Goal: Navigation & Orientation: Find specific page/section

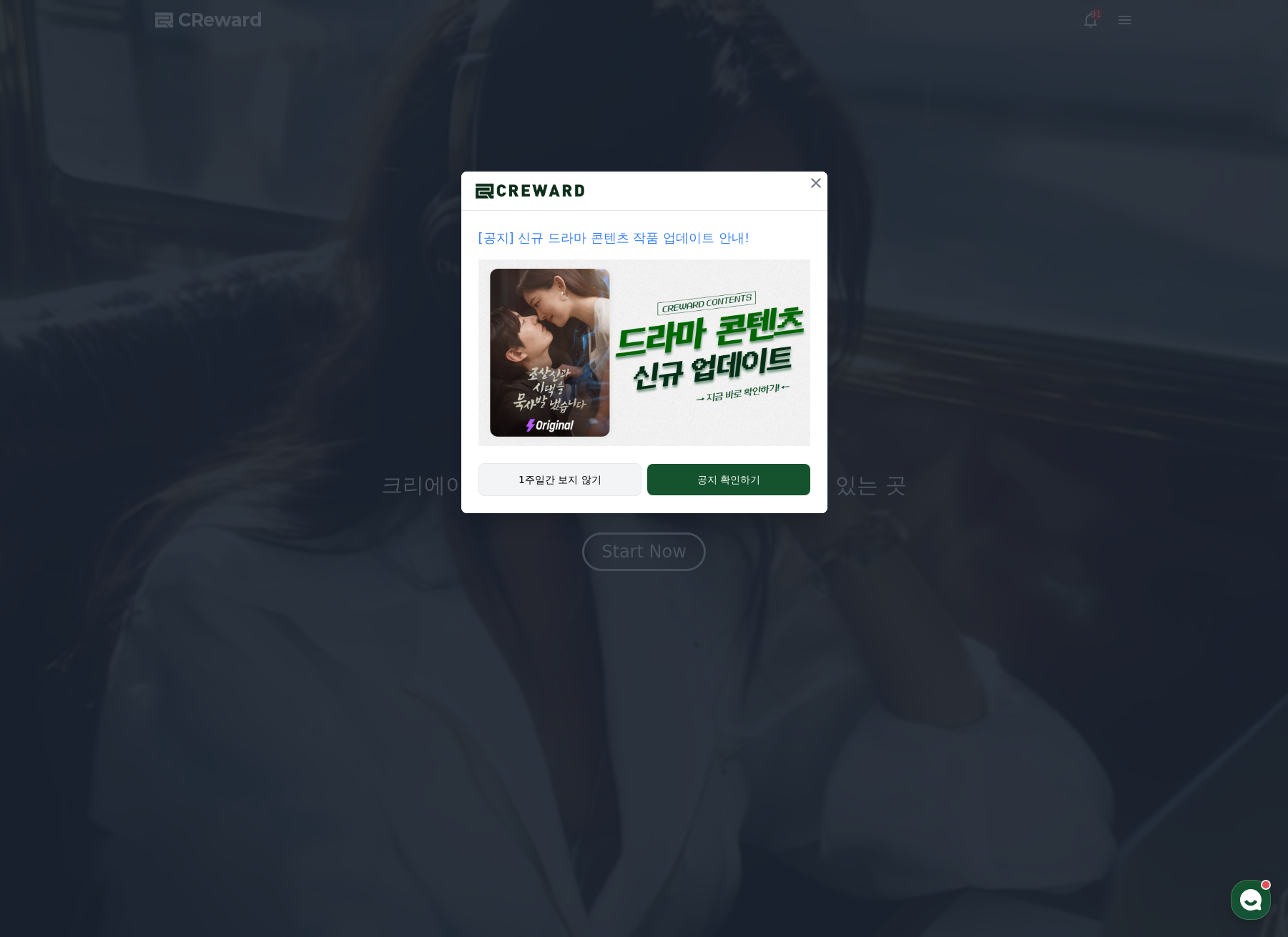
click at [612, 479] on button "1주일간 보지 않기" at bounding box center [560, 479] width 164 height 32
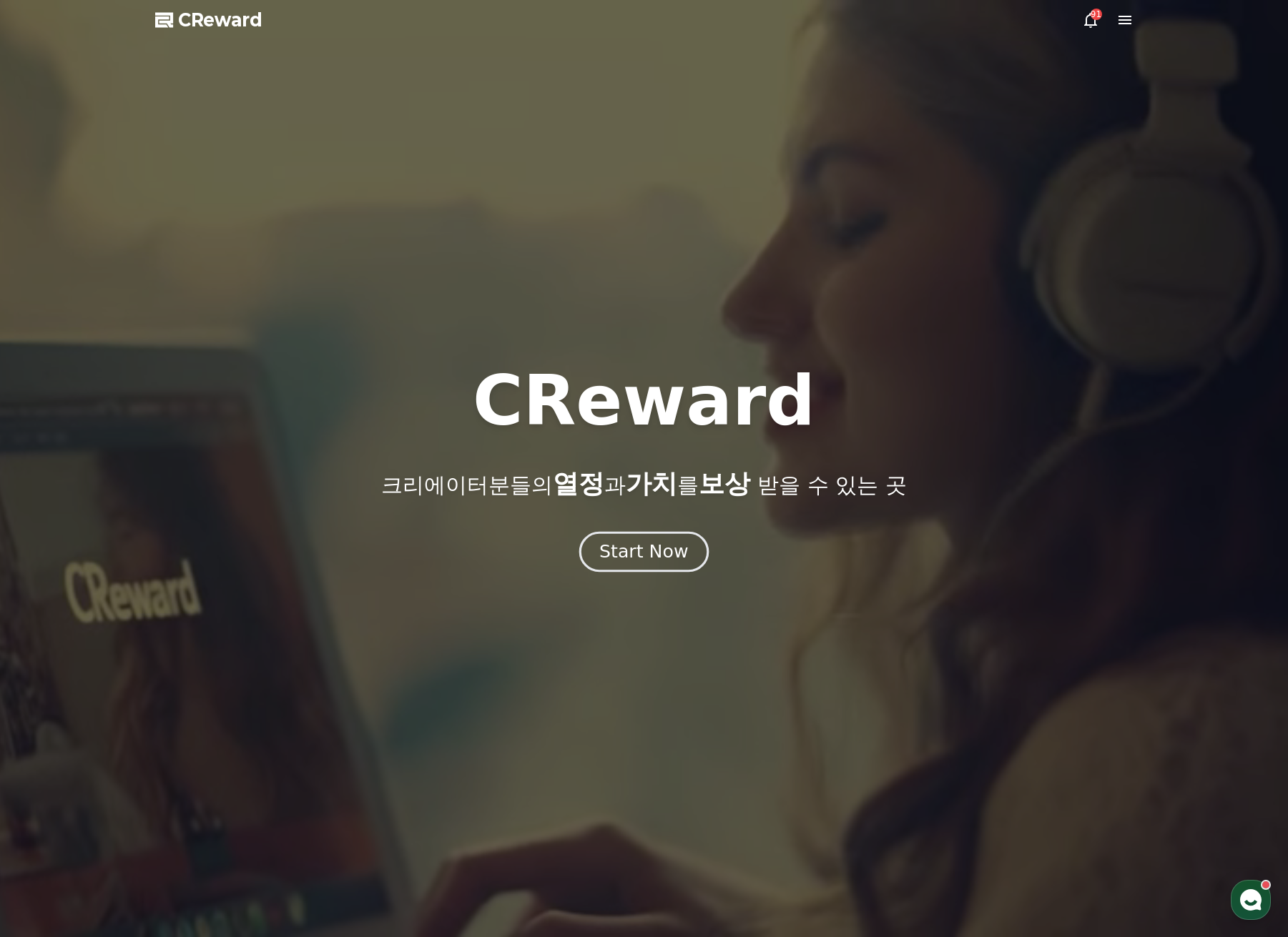
click at [631, 566] on button "Start Now" at bounding box center [644, 551] width 130 height 40
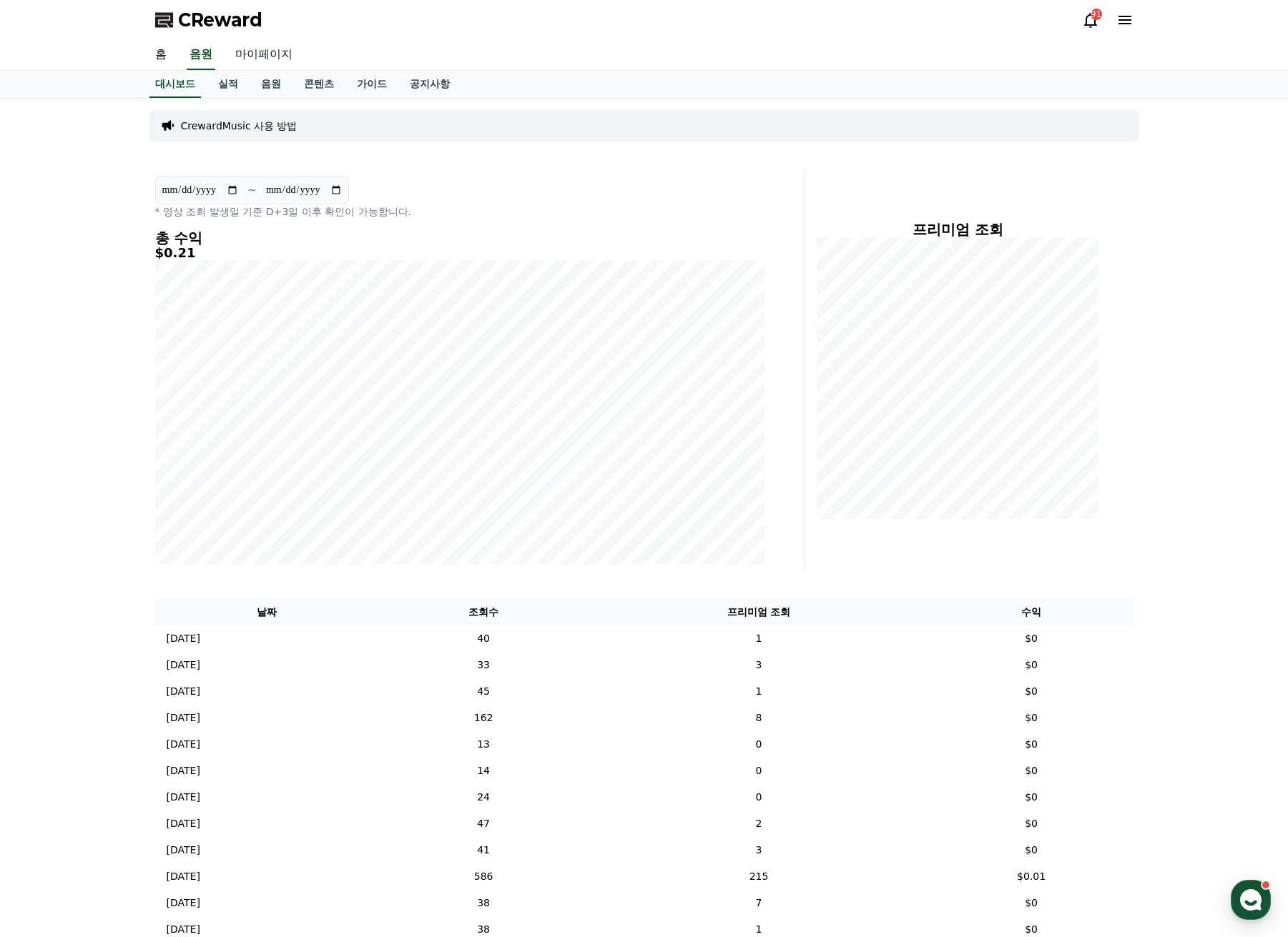
click at [261, 56] on link "마이페이지" at bounding box center [264, 55] width 81 height 30
select select "**********"
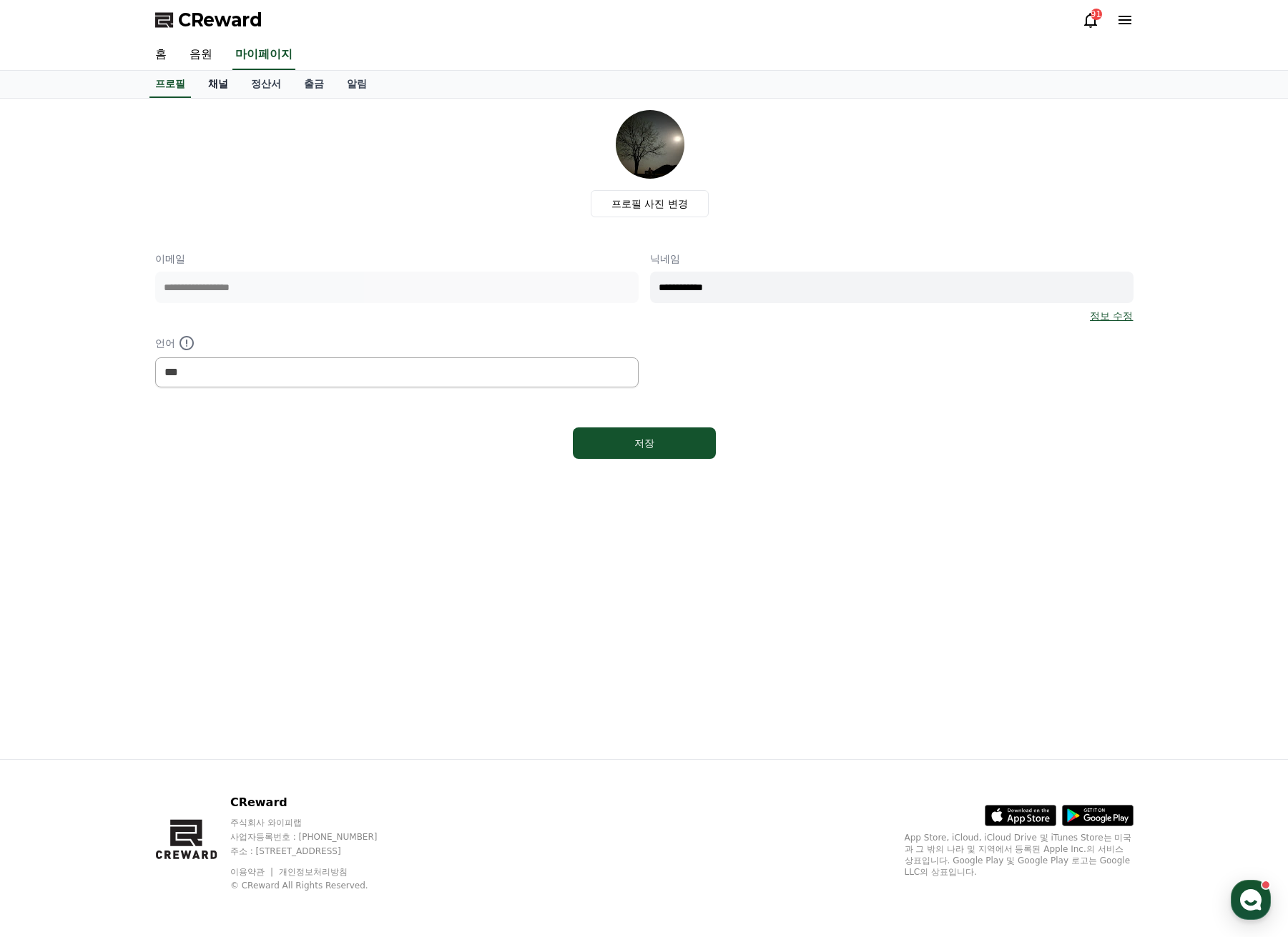
click at [216, 85] on link "채널" at bounding box center [218, 84] width 43 height 28
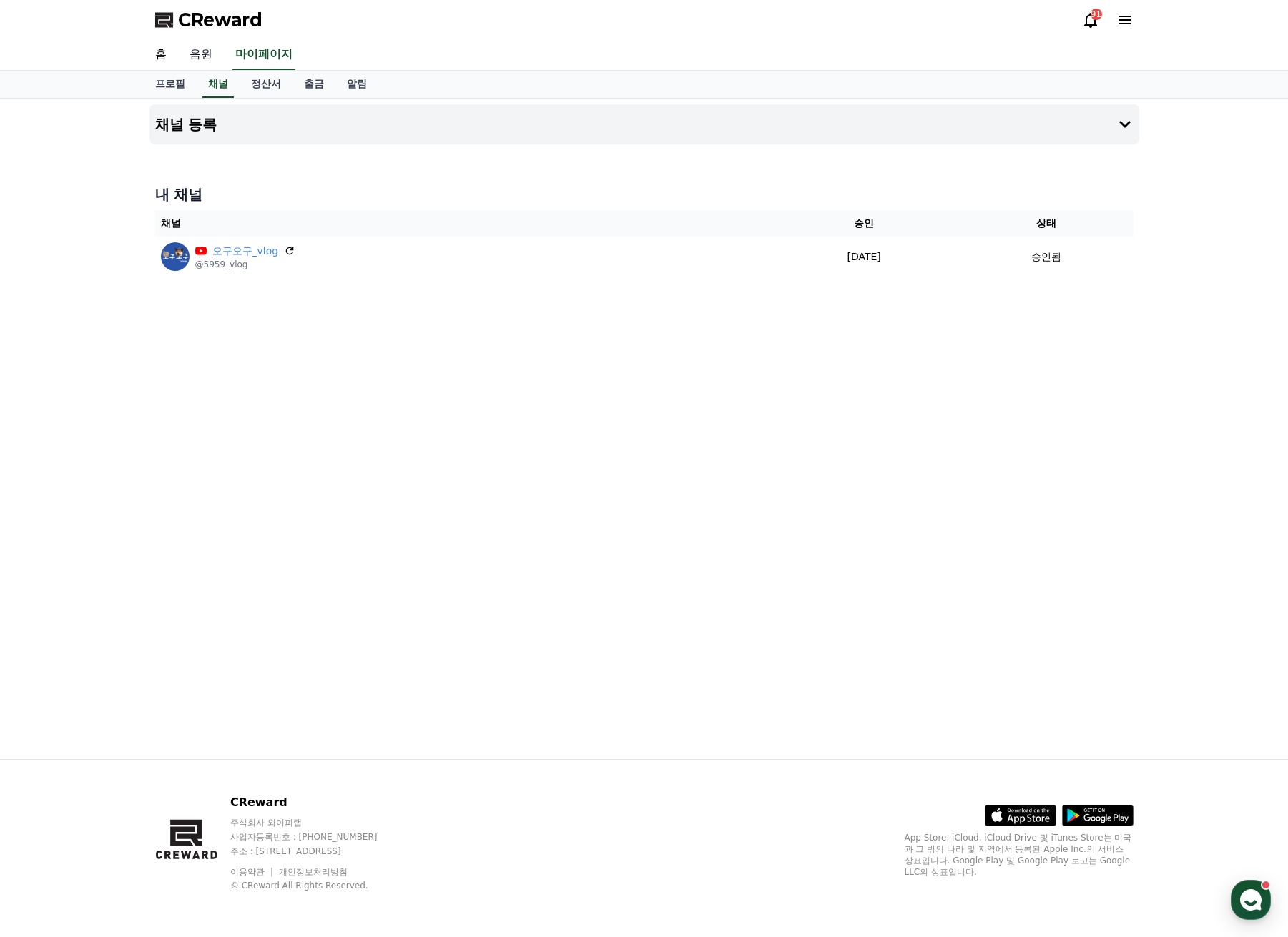
click at [200, 54] on link "음원" at bounding box center [200, 55] width 46 height 30
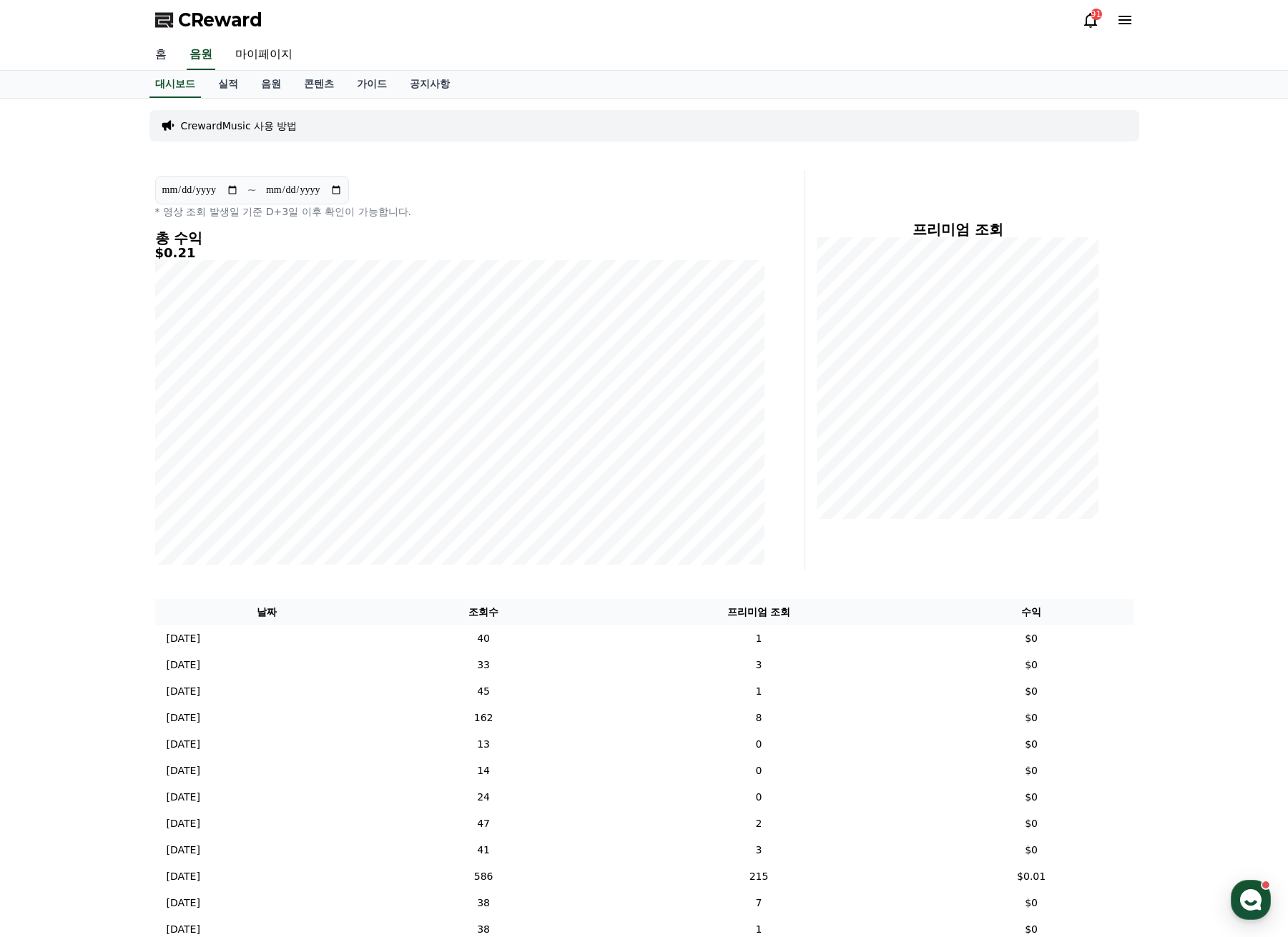
click at [159, 62] on link "홈" at bounding box center [160, 55] width 34 height 30
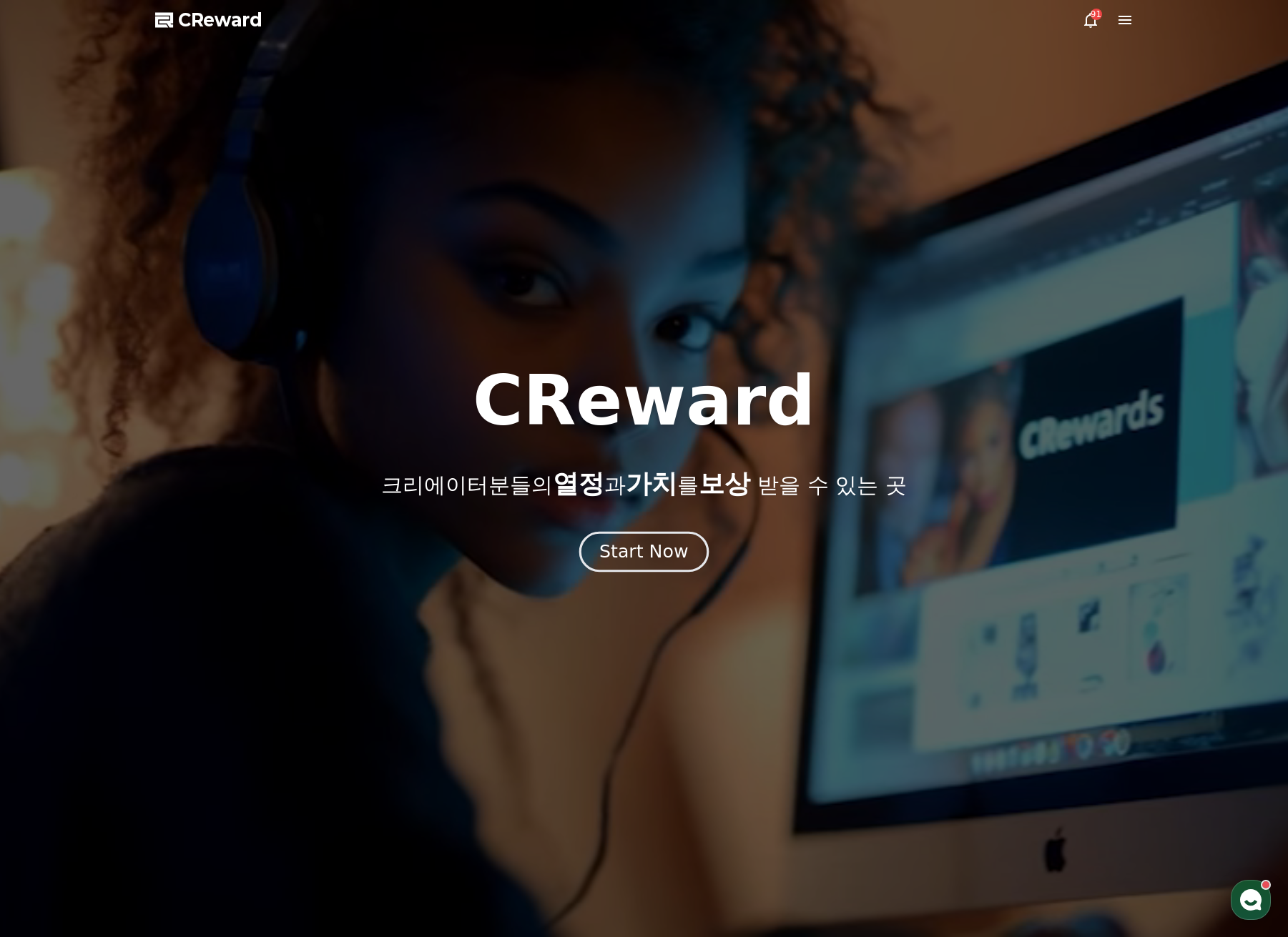
click at [629, 558] on div "Start Now" at bounding box center [644, 551] width 88 height 25
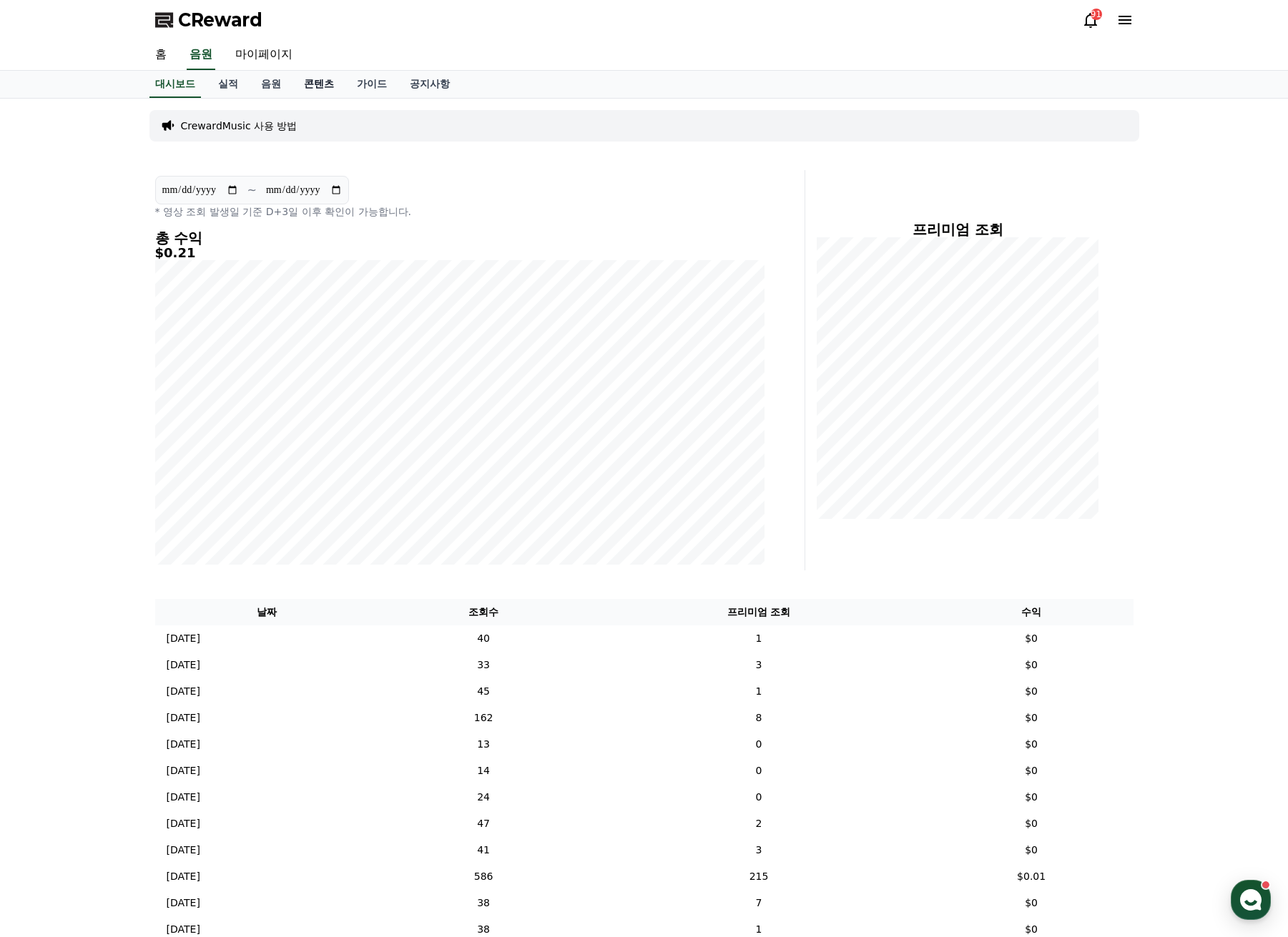
drag, startPoint x: 308, startPoint y: 83, endPoint x: 299, endPoint y: 87, distance: 9.8
click at [308, 83] on link "콘텐츠" at bounding box center [319, 84] width 53 height 28
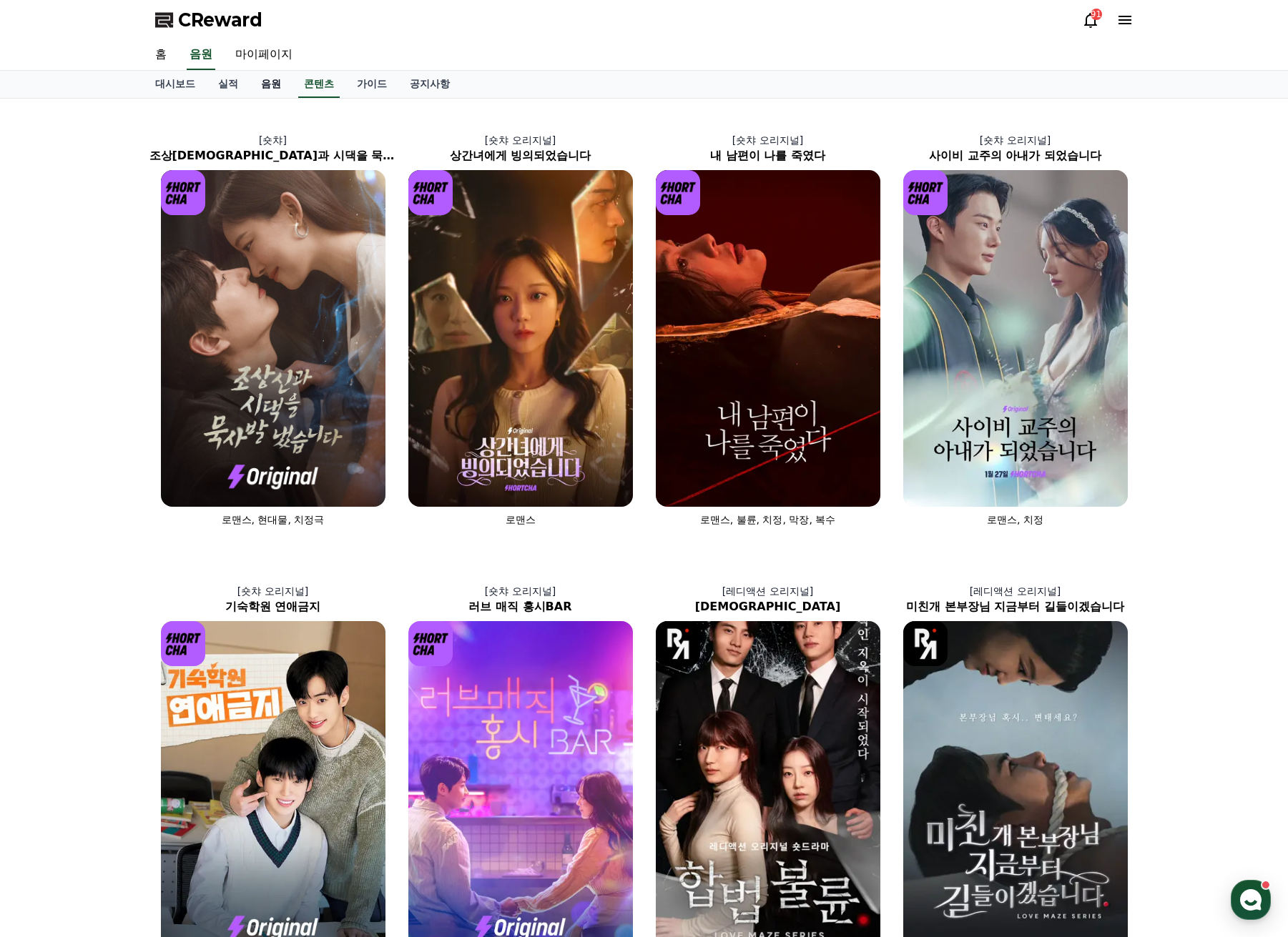
click at [266, 86] on link "음원" at bounding box center [271, 84] width 43 height 28
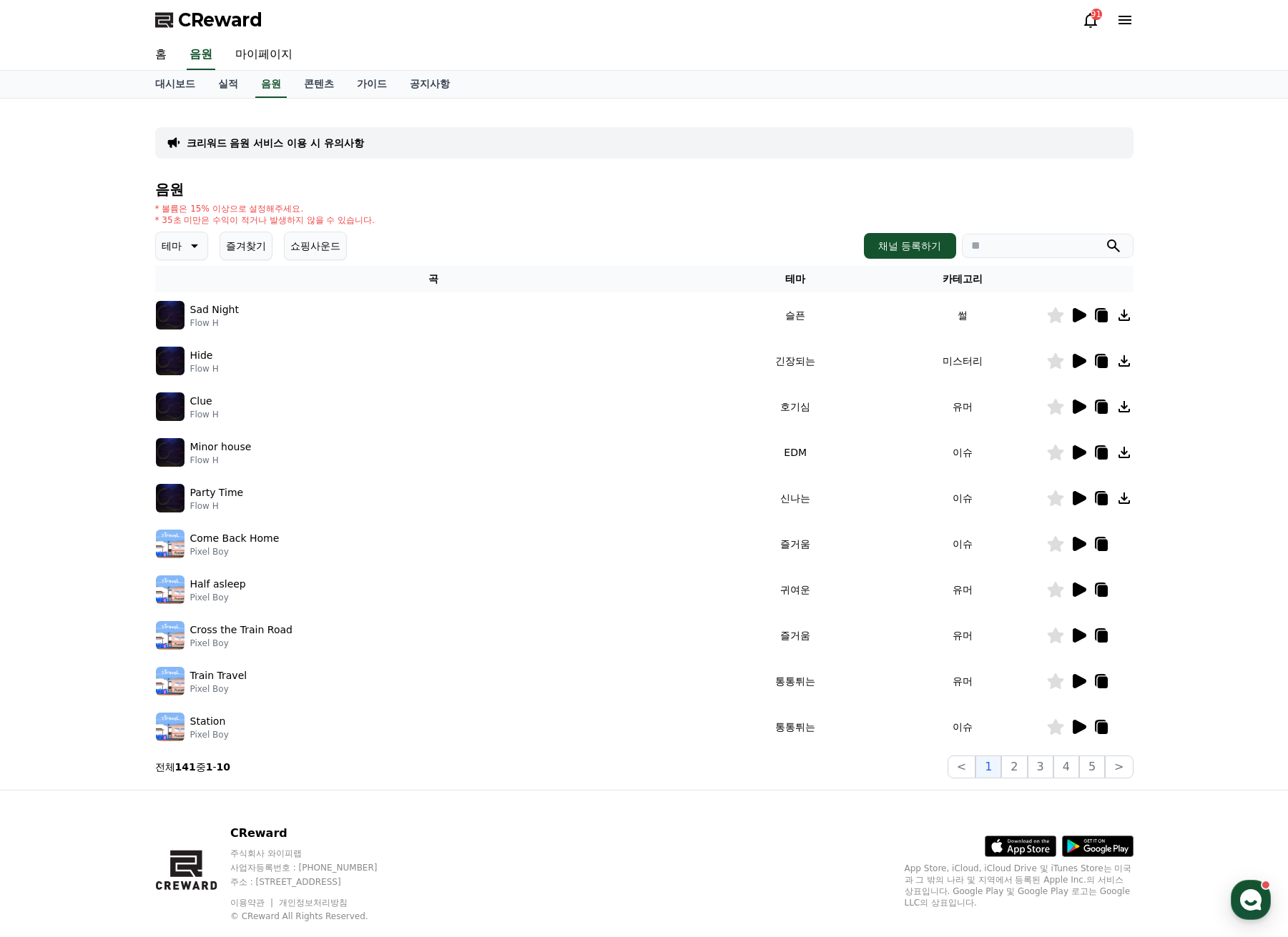
click at [199, 250] on icon at bounding box center [193, 246] width 17 height 17
click at [191, 370] on button "신나는" at bounding box center [178, 363] width 41 height 31
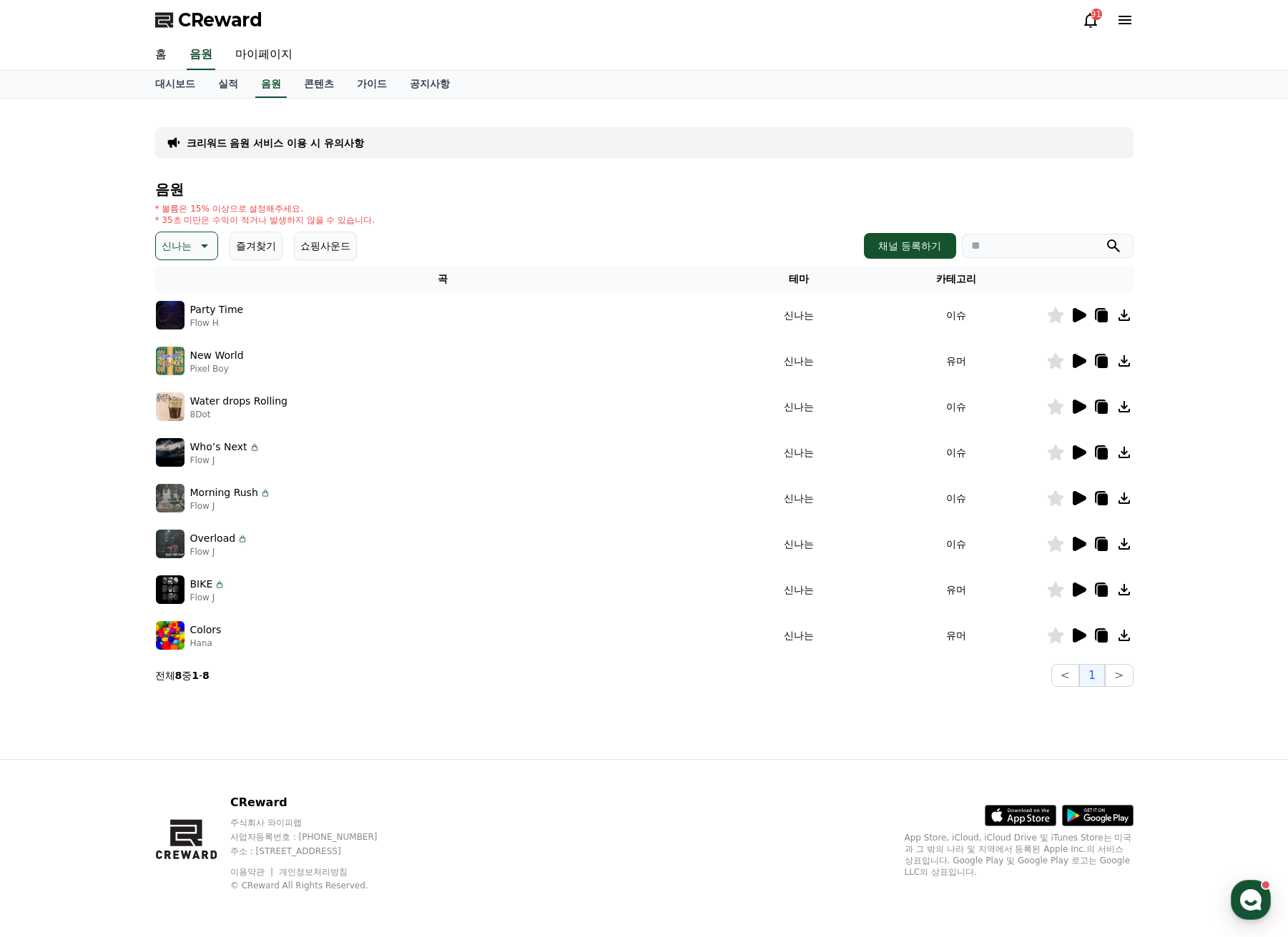
click at [1075, 318] on icon at bounding box center [1080, 315] width 14 height 15
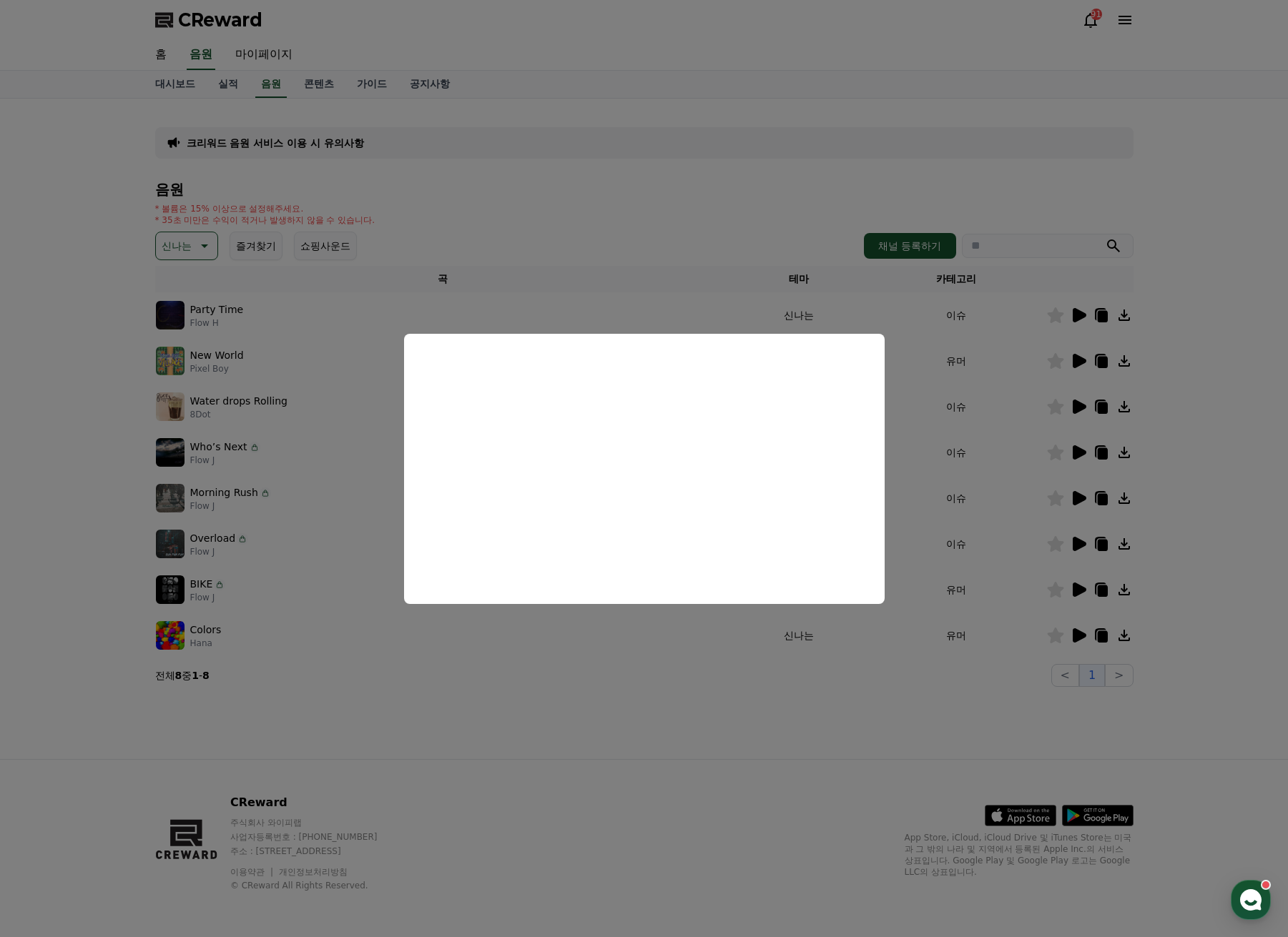
click at [1170, 330] on button "close modal" at bounding box center [644, 468] width 1288 height 937
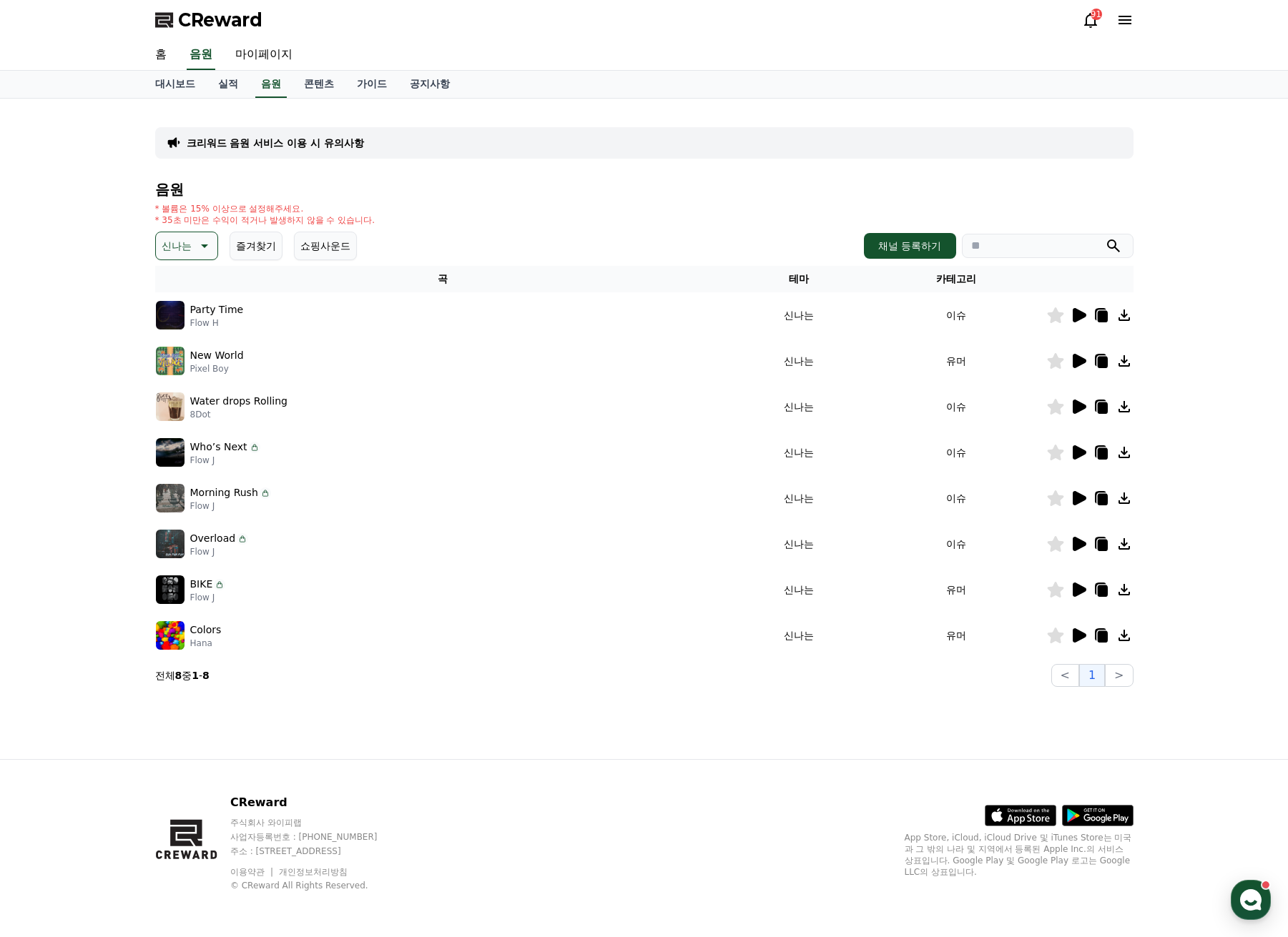
click at [1126, 317] on icon at bounding box center [1123, 314] width 17 height 17
